Goal: Check status: Check status

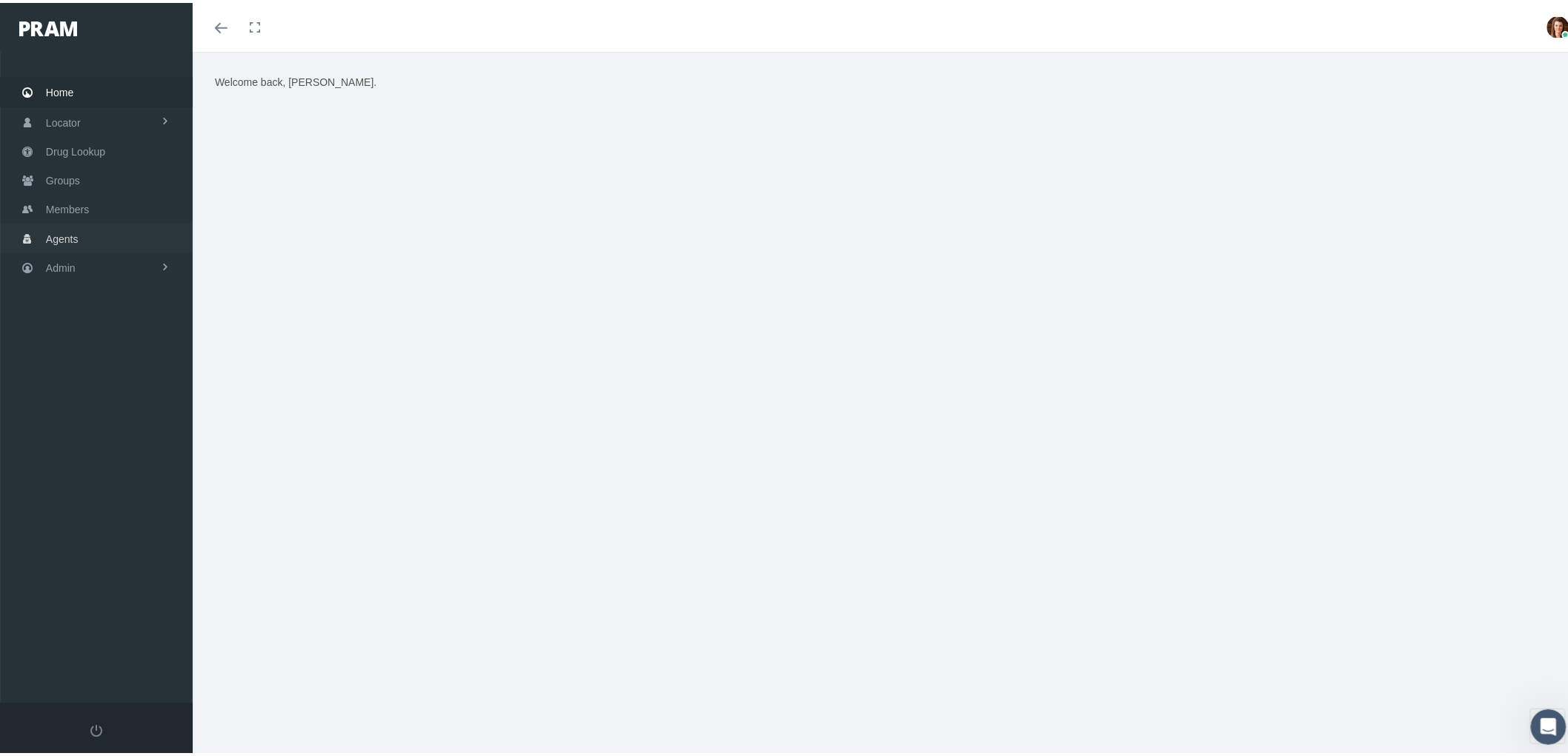
click at [96, 245] on link "Agents" at bounding box center [96, 235] width 193 height 29
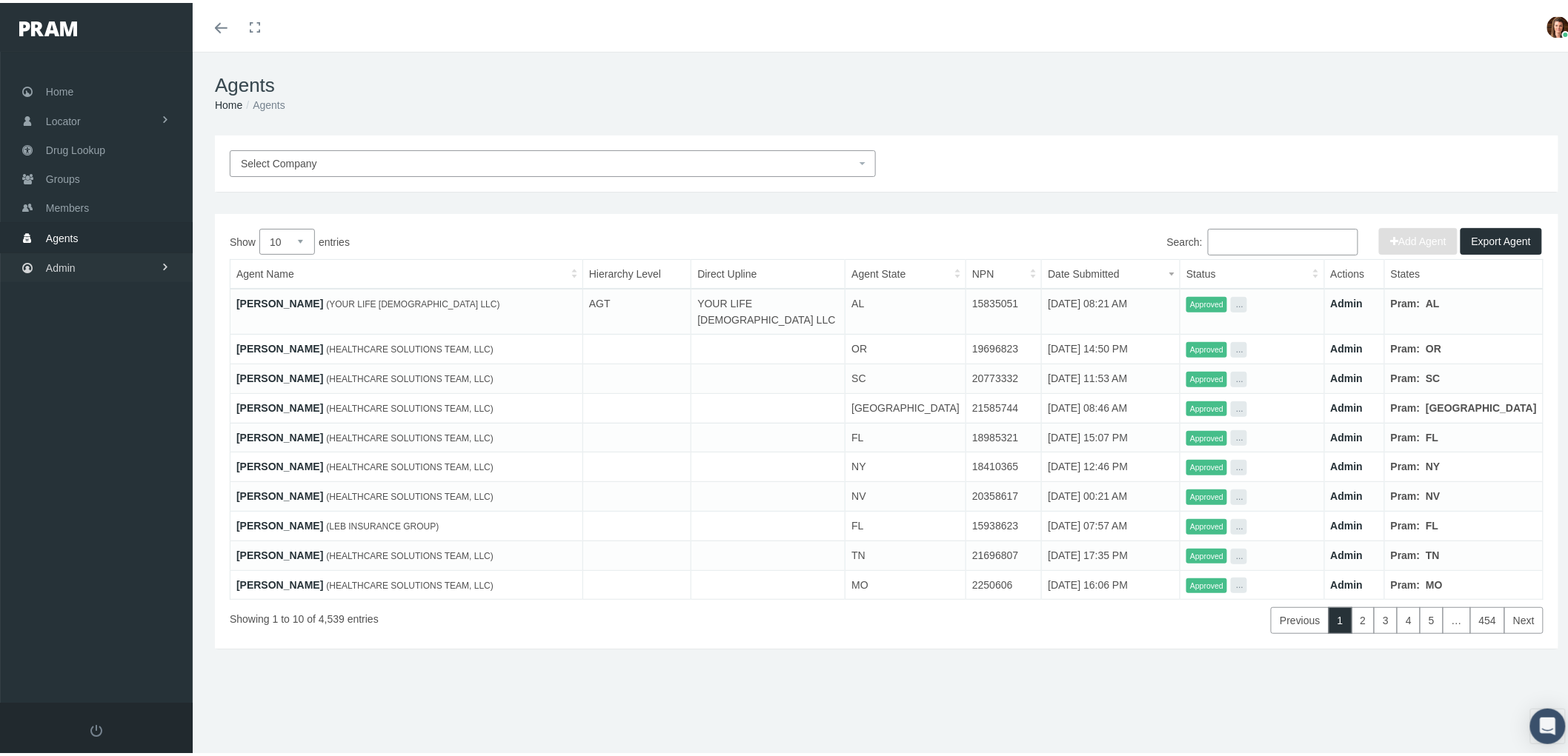
click at [70, 263] on span "Admin" at bounding box center [60, 265] width 29 height 28
click at [75, 322] on span "Agents" at bounding box center [77, 324] width 33 height 25
click at [99, 403] on span "Bank Info Requests" at bounding box center [102, 407] width 90 height 25
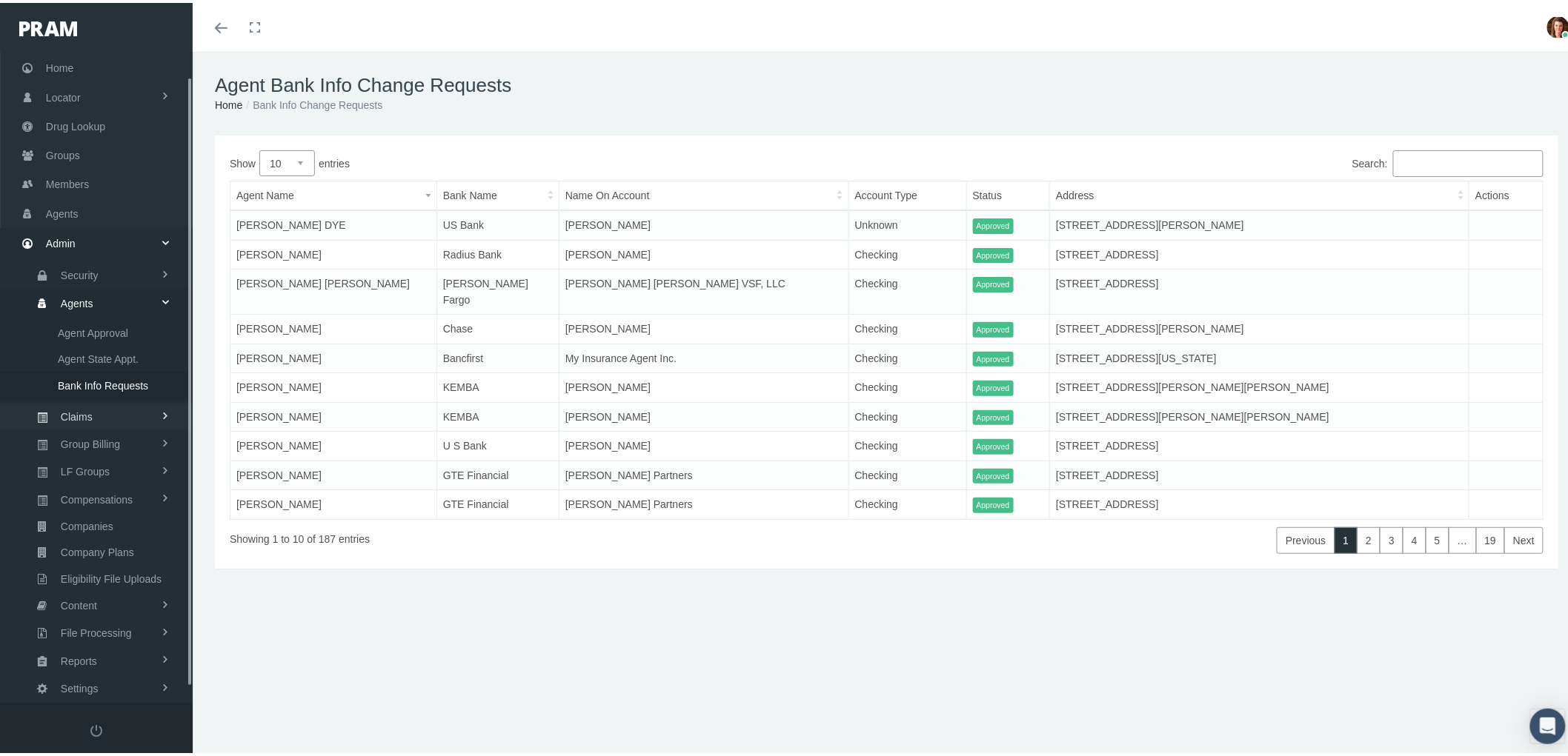
scroll to position [41, 0]
click at [68, 137] on span "Groups" at bounding box center [63, 134] width 34 height 28
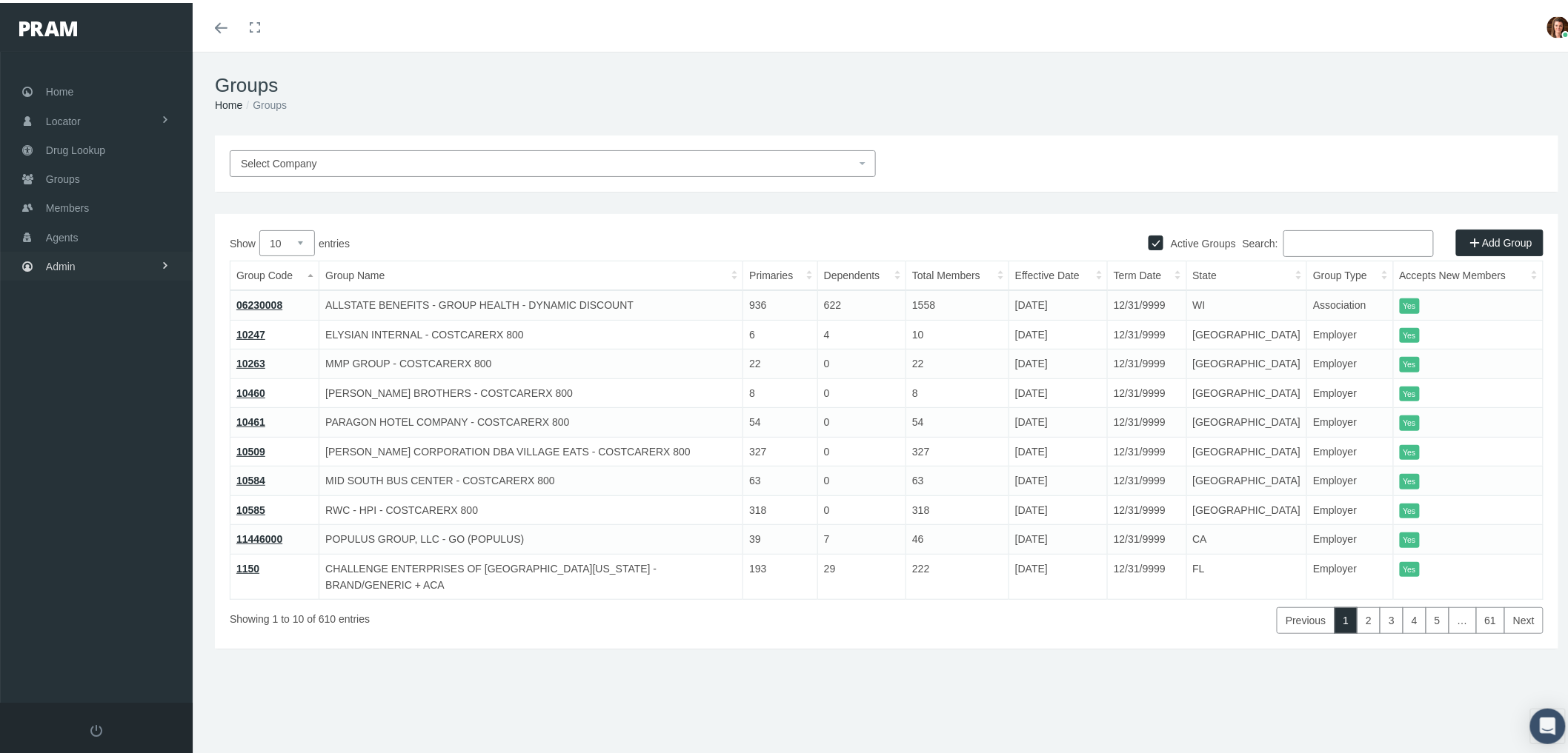
click at [71, 263] on span "Admin" at bounding box center [60, 263] width 29 height 28
click at [81, 368] on span "Group Billing" at bounding box center [90, 378] width 59 height 25
click at [95, 478] on span "Payments" at bounding box center [81, 486] width 46 height 25
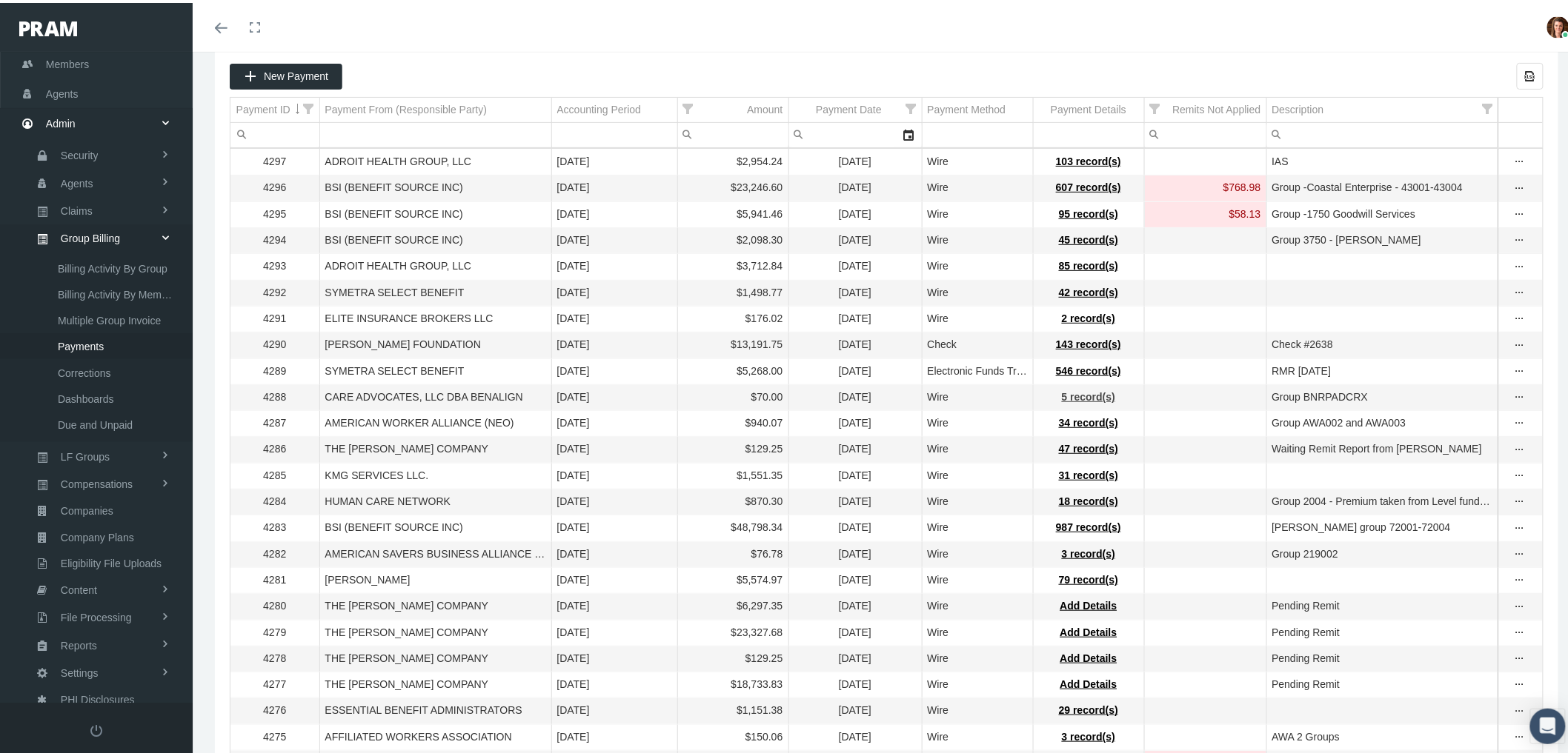
scroll to position [164, 0]
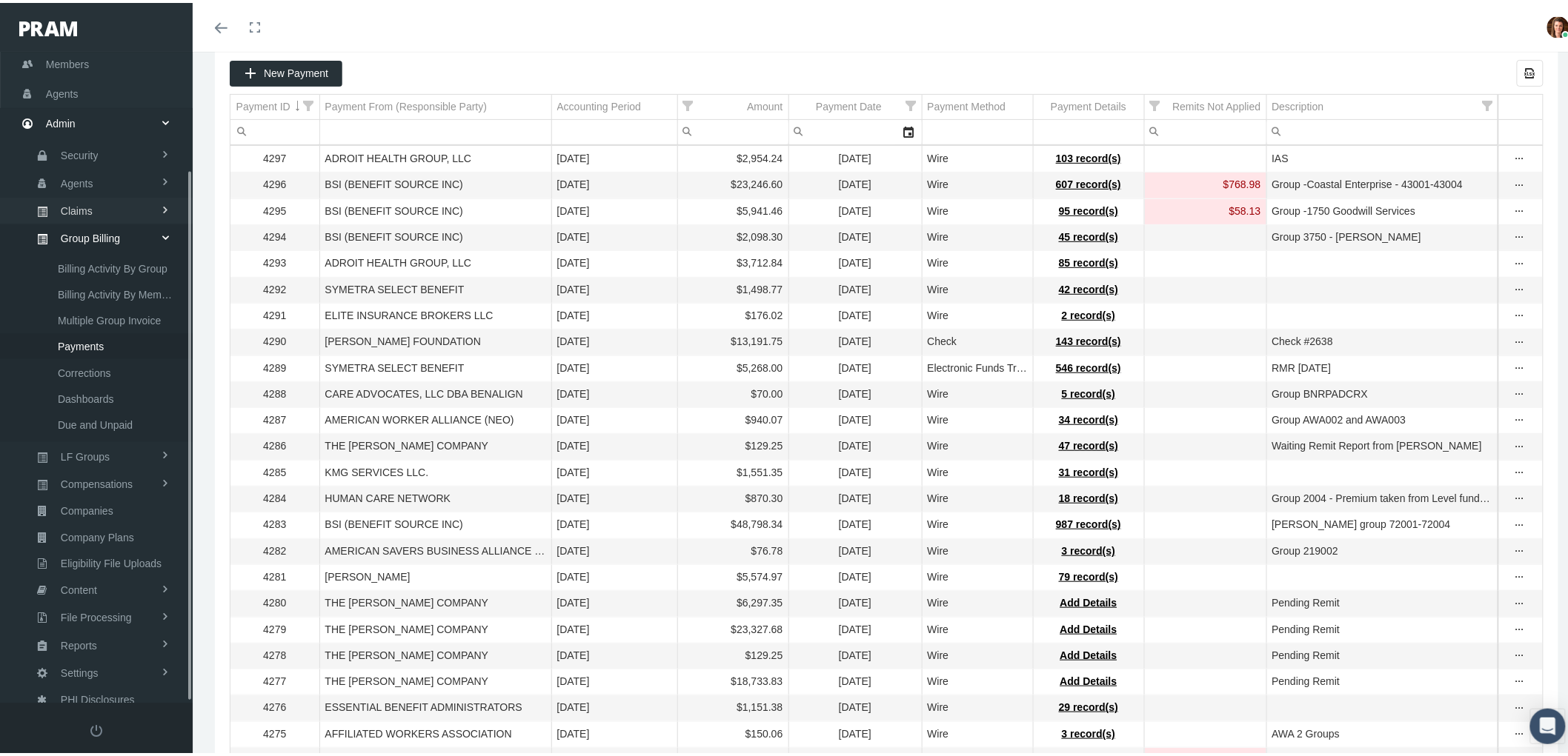
click at [72, 207] on span "Claims" at bounding box center [76, 207] width 32 height 25
click at [100, 279] on span "Cycle Claims" at bounding box center [88, 289] width 61 height 25
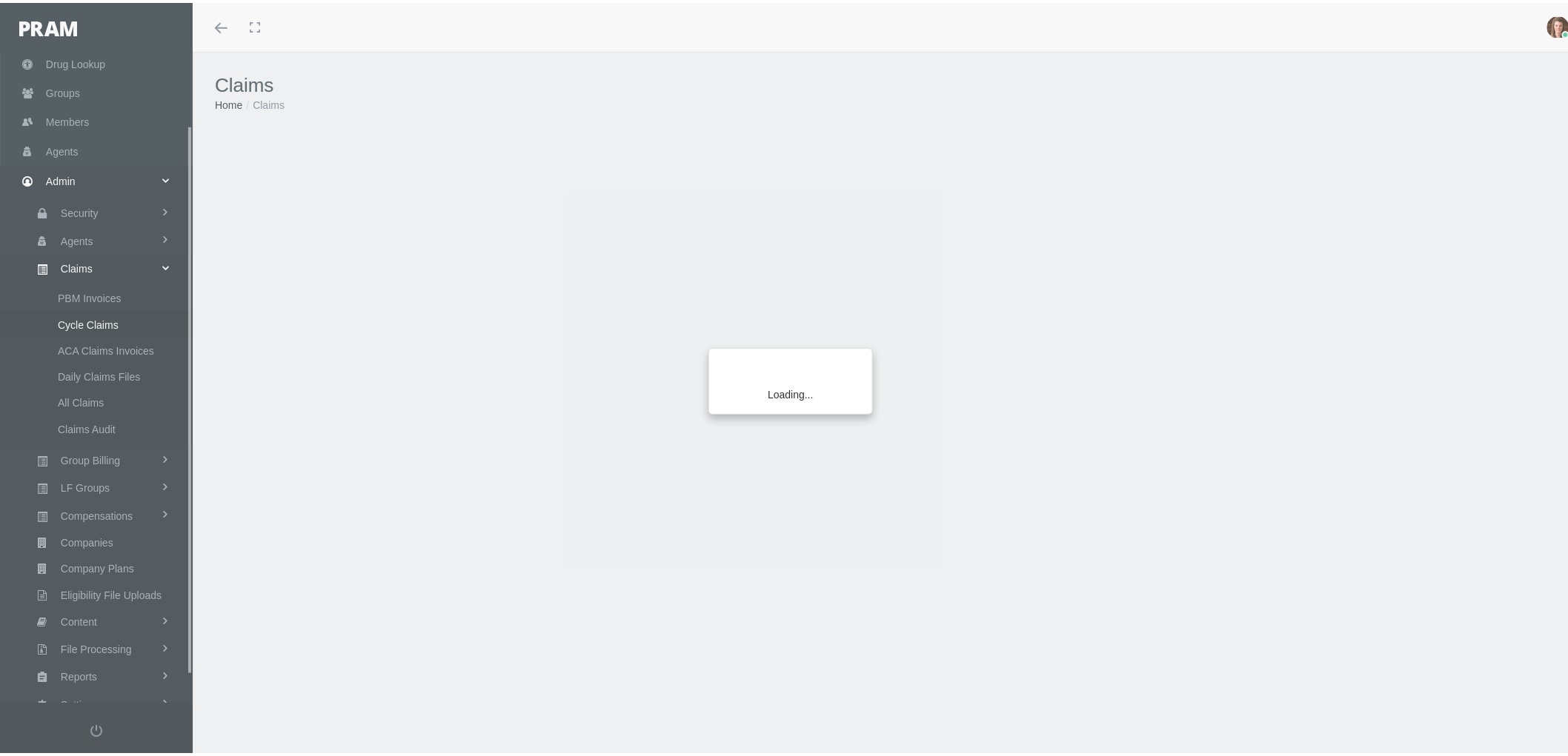
scroll to position [119, 0]
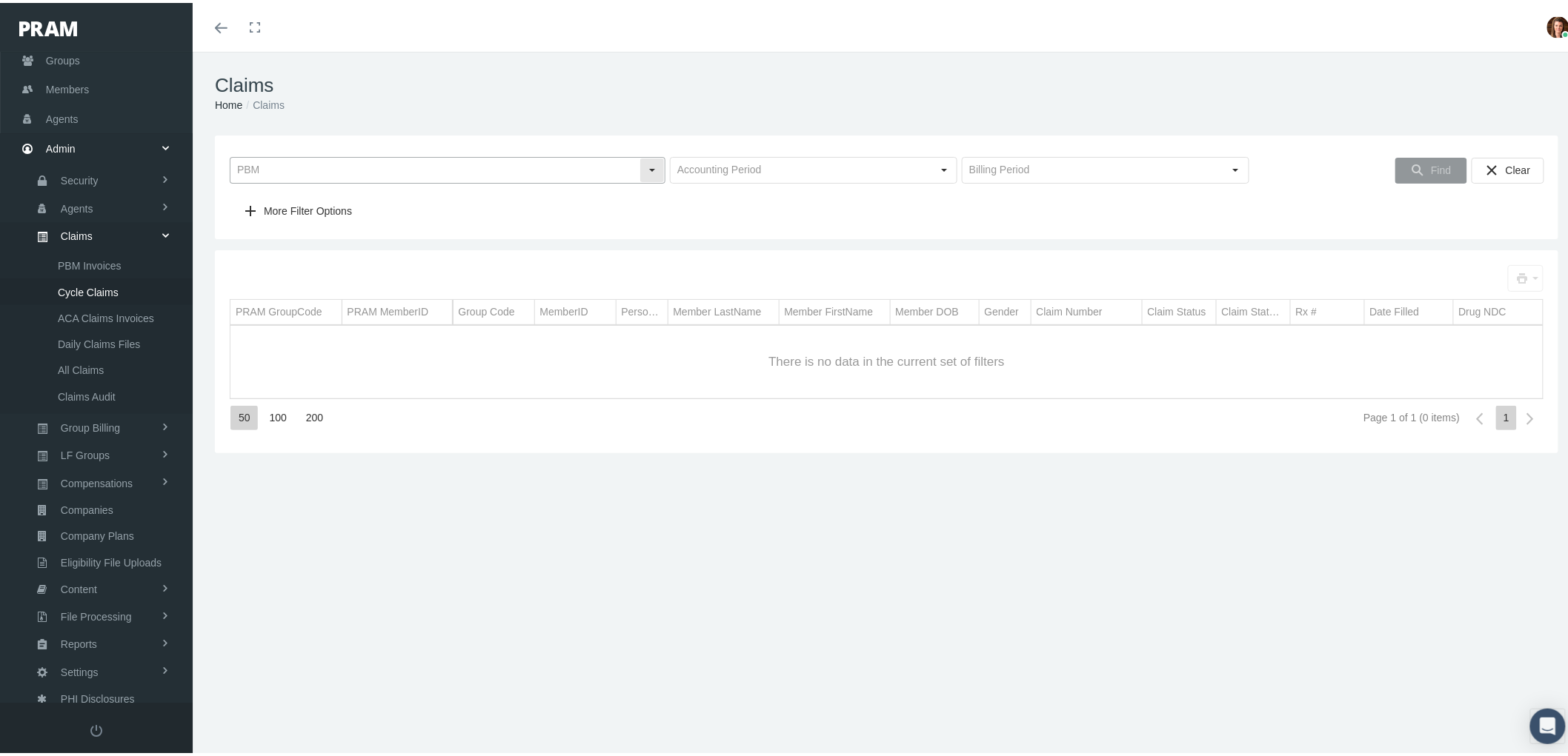
click at [345, 173] on input "text" at bounding box center [434, 167] width 409 height 25
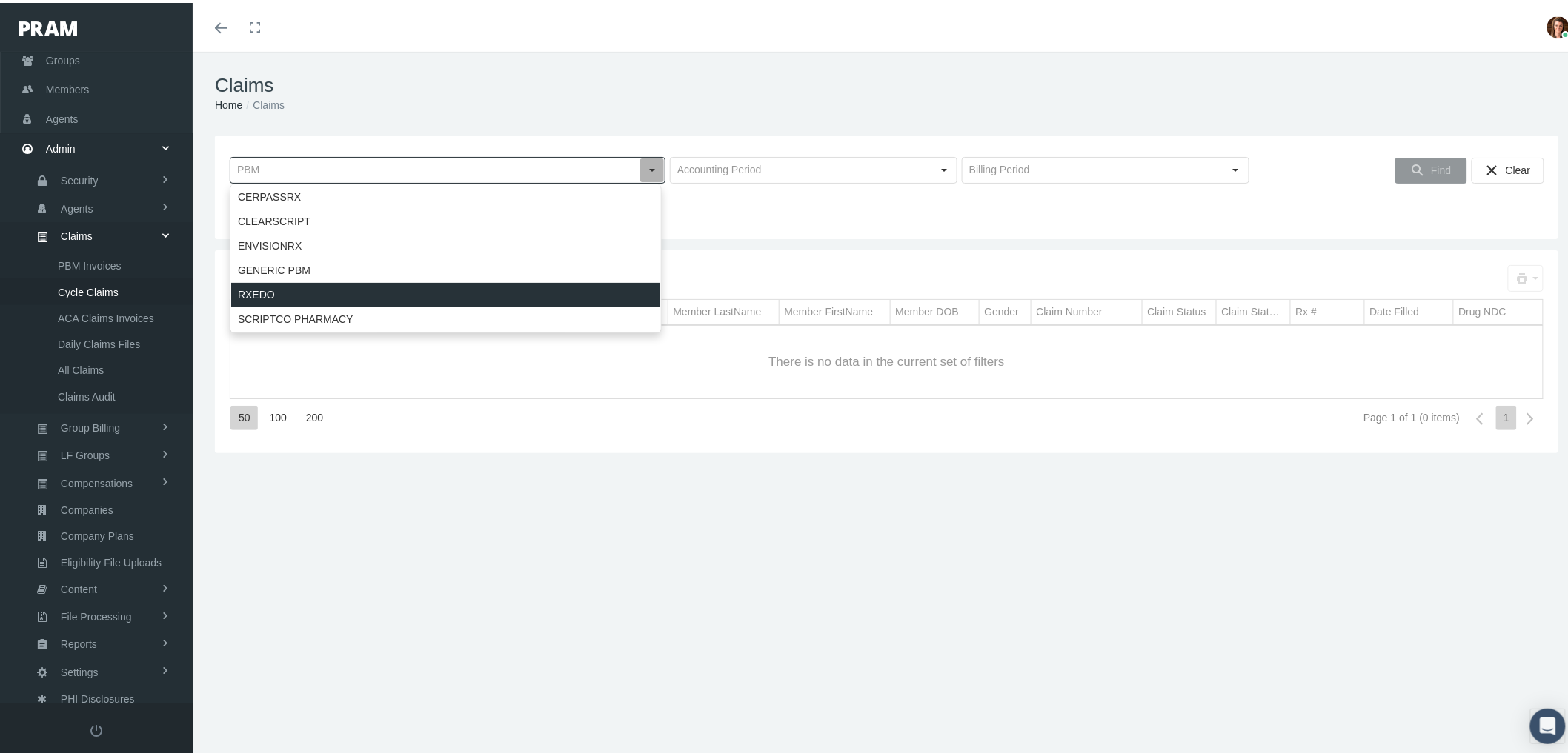
click at [329, 286] on div "RXEDO" at bounding box center [445, 292] width 429 height 24
type input "RXEDO"
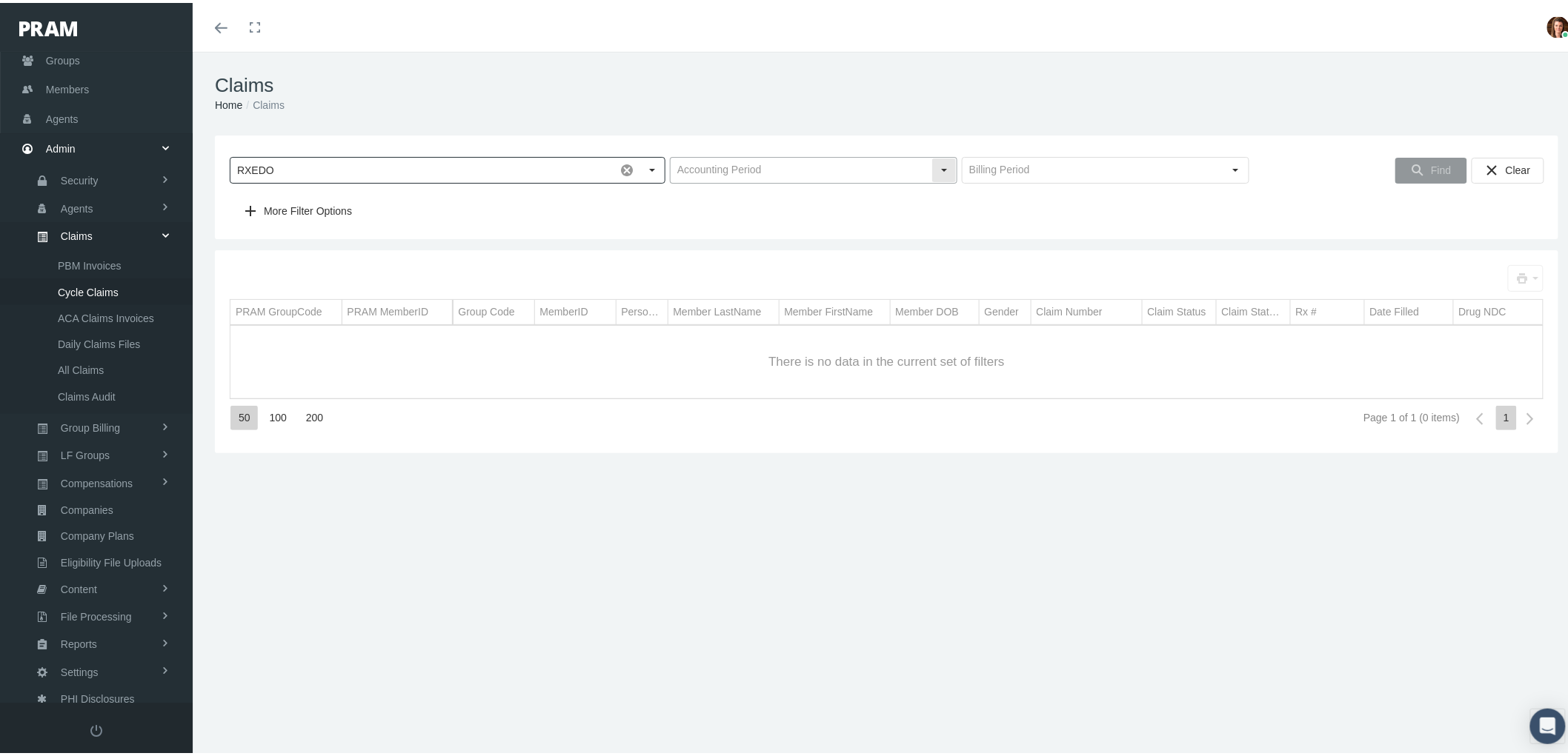
click at [768, 167] on input "text" at bounding box center [800, 167] width 261 height 25
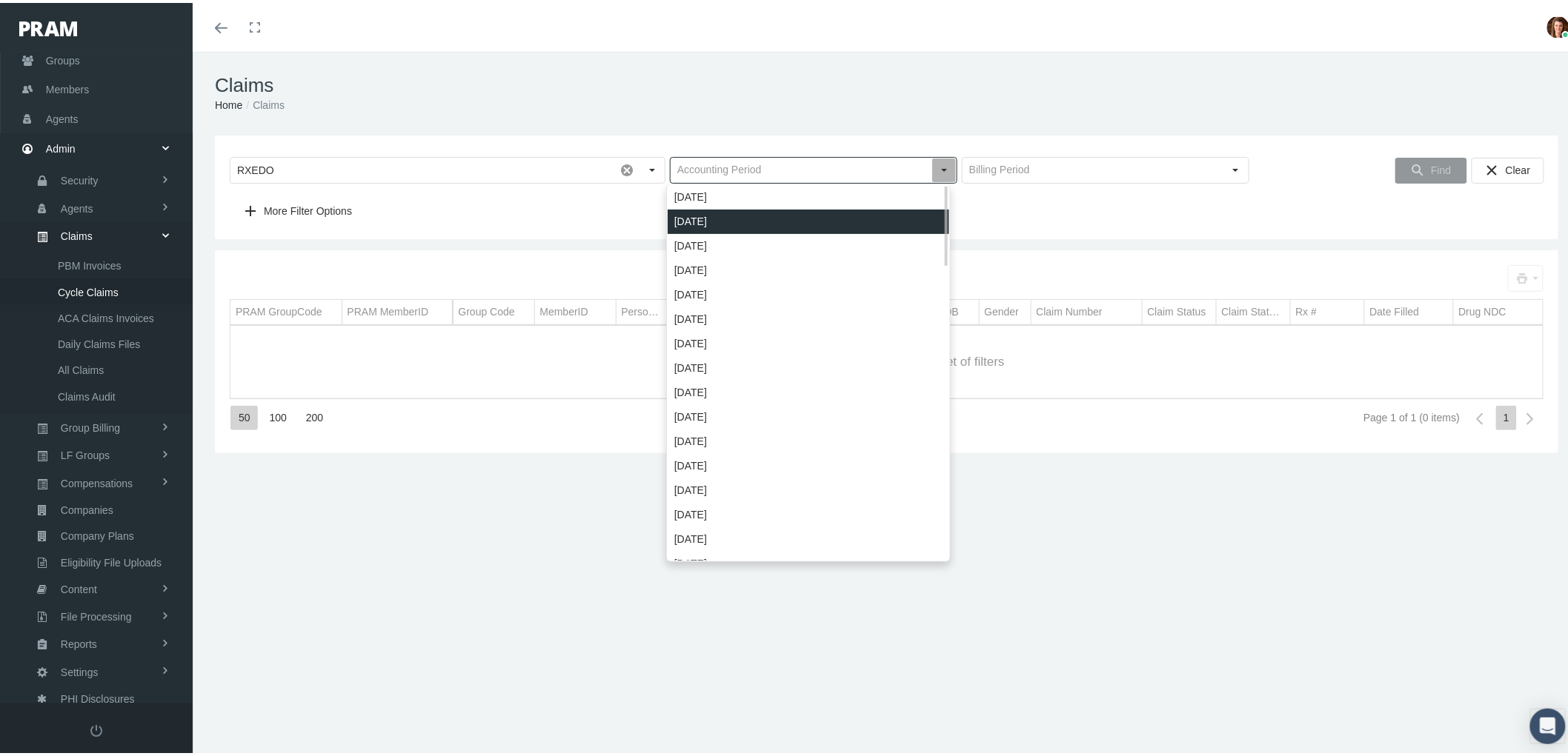
click at [756, 215] on div "September 2025" at bounding box center [808, 219] width 281 height 24
type input "September 2025"
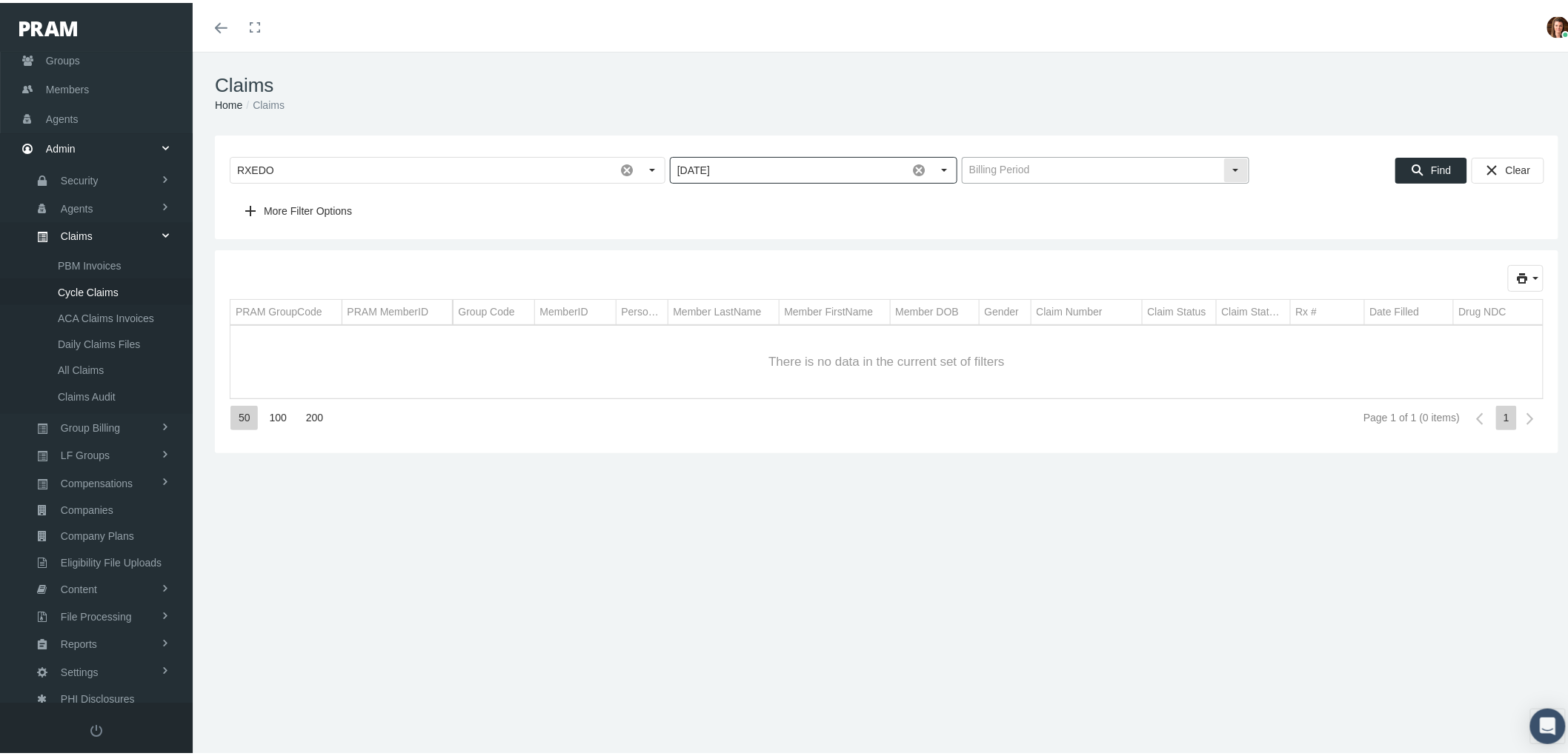
click at [1065, 168] on input "text" at bounding box center [1092, 167] width 261 height 25
click at [1061, 194] on span "September 01 — September 08" at bounding box center [1097, 194] width 281 height 24
click at [1431, 168] on span "Find" at bounding box center [1440, 167] width 20 height 12
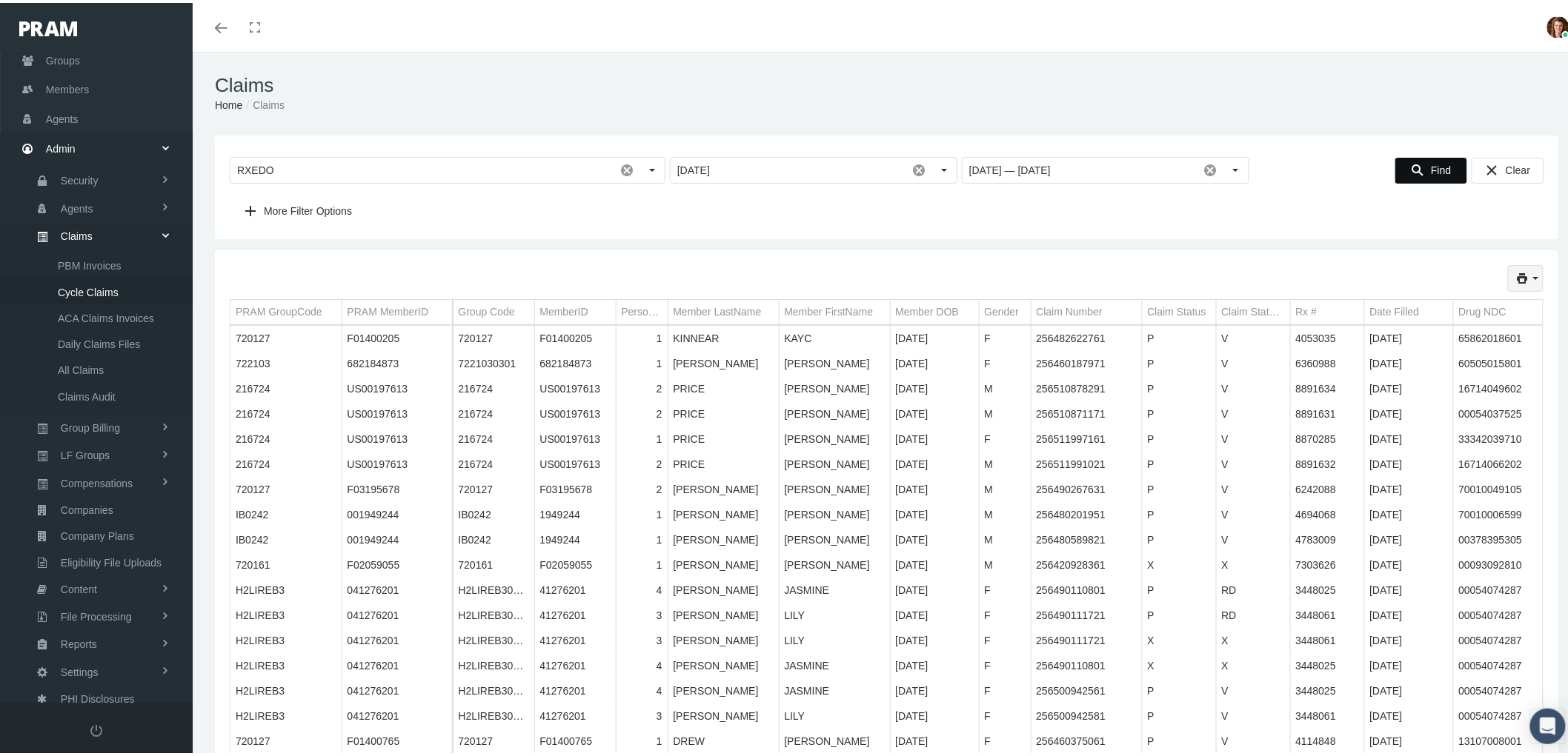
click at [1529, 278] on icon "print" at bounding box center [1535, 276] width 13 height 13
click at [1457, 301] on div "Short Format" at bounding box center [1472, 304] width 115 height 24
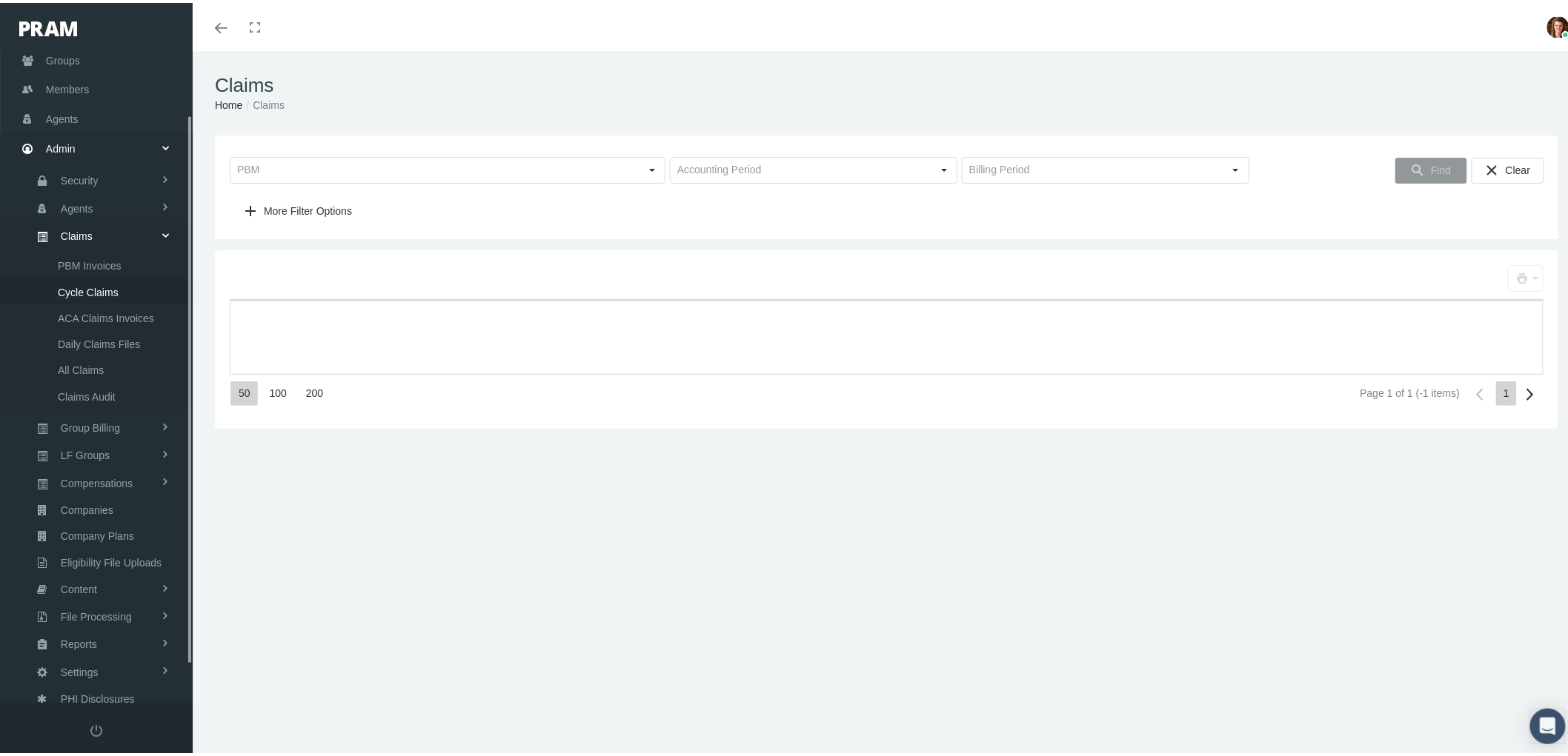
scroll to position [119, 0]
